Goal: Transaction & Acquisition: Purchase product/service

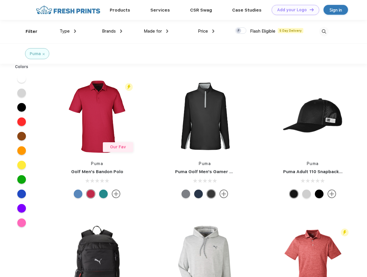
click at [293, 10] on link "Add your Logo Design Tool" at bounding box center [296, 10] width 48 height 10
click at [0, 0] on div "Design Tool" at bounding box center [0, 0] width 0 height 0
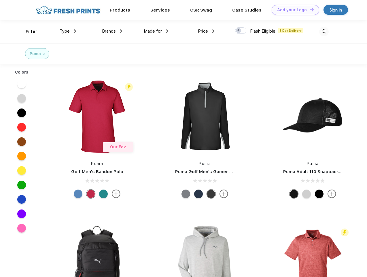
click at [309, 10] on link "Add your Logo Design Tool" at bounding box center [296, 10] width 48 height 10
click at [28, 31] on div "Filter" at bounding box center [32, 31] width 12 height 7
click at [68, 31] on span "Type" at bounding box center [65, 31] width 10 height 5
click at [112, 31] on span "Brands" at bounding box center [109, 31] width 14 height 5
click at [156, 31] on span "Made for" at bounding box center [153, 31] width 18 height 5
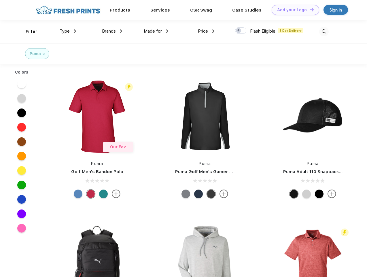
click at [206, 31] on span "Price" at bounding box center [203, 31] width 10 height 5
click at [241, 31] on div at bounding box center [240, 30] width 11 height 6
click at [239, 31] on input "checkbox" at bounding box center [237, 29] width 4 height 4
click at [324, 31] on img at bounding box center [324, 32] width 10 height 10
